Goal: Information Seeking & Learning: Check status

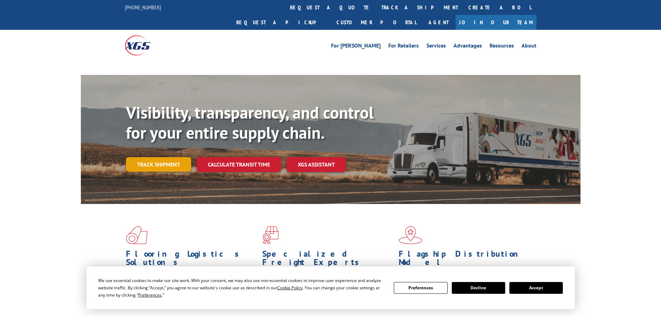
click at [152, 157] on link "Track shipment" at bounding box center [158, 164] width 65 height 15
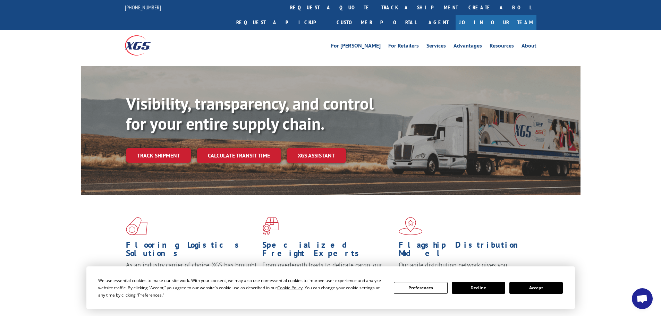
click at [170, 148] on link "Track shipment" at bounding box center [158, 155] width 65 height 15
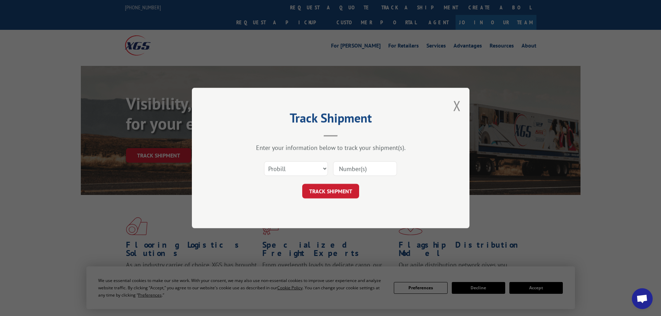
click at [370, 169] on input at bounding box center [365, 168] width 64 height 15
paste input "17523289"
type input "17523289"
click at [337, 188] on button "TRACK SHIPMENT" at bounding box center [330, 191] width 57 height 15
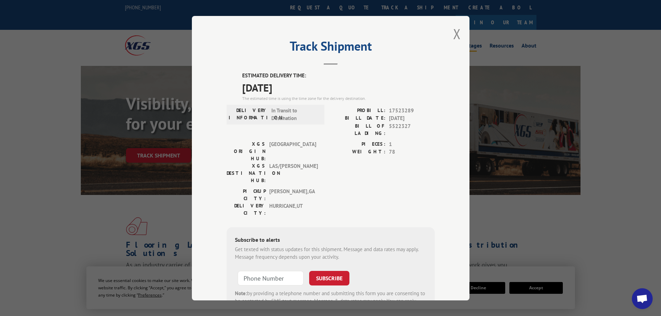
click at [453, 35] on button "Close modal" at bounding box center [457, 34] width 8 height 18
